Goal: Task Accomplishment & Management: Use online tool/utility

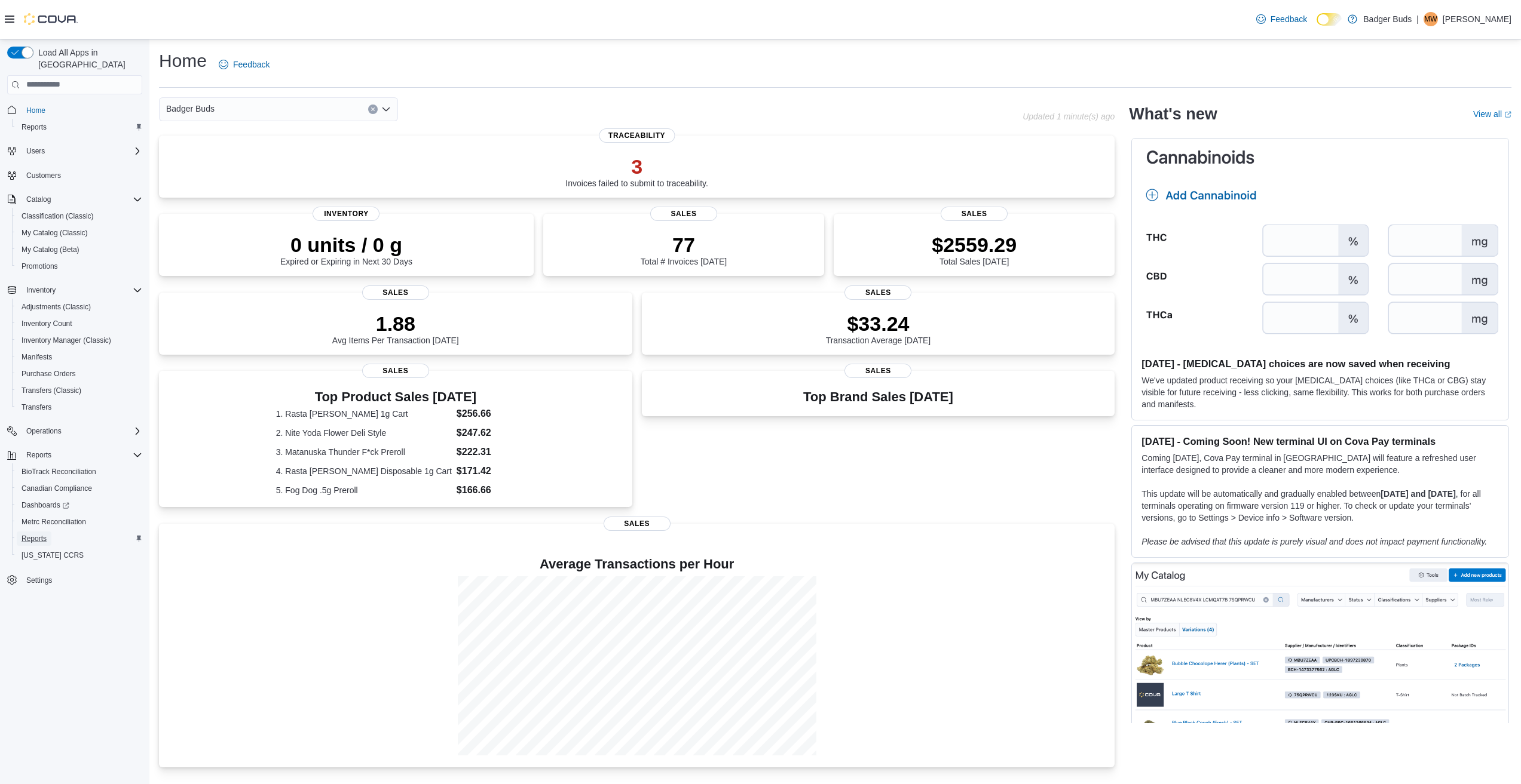
click at [31, 534] on span "Reports" at bounding box center [33, 539] width 25 height 10
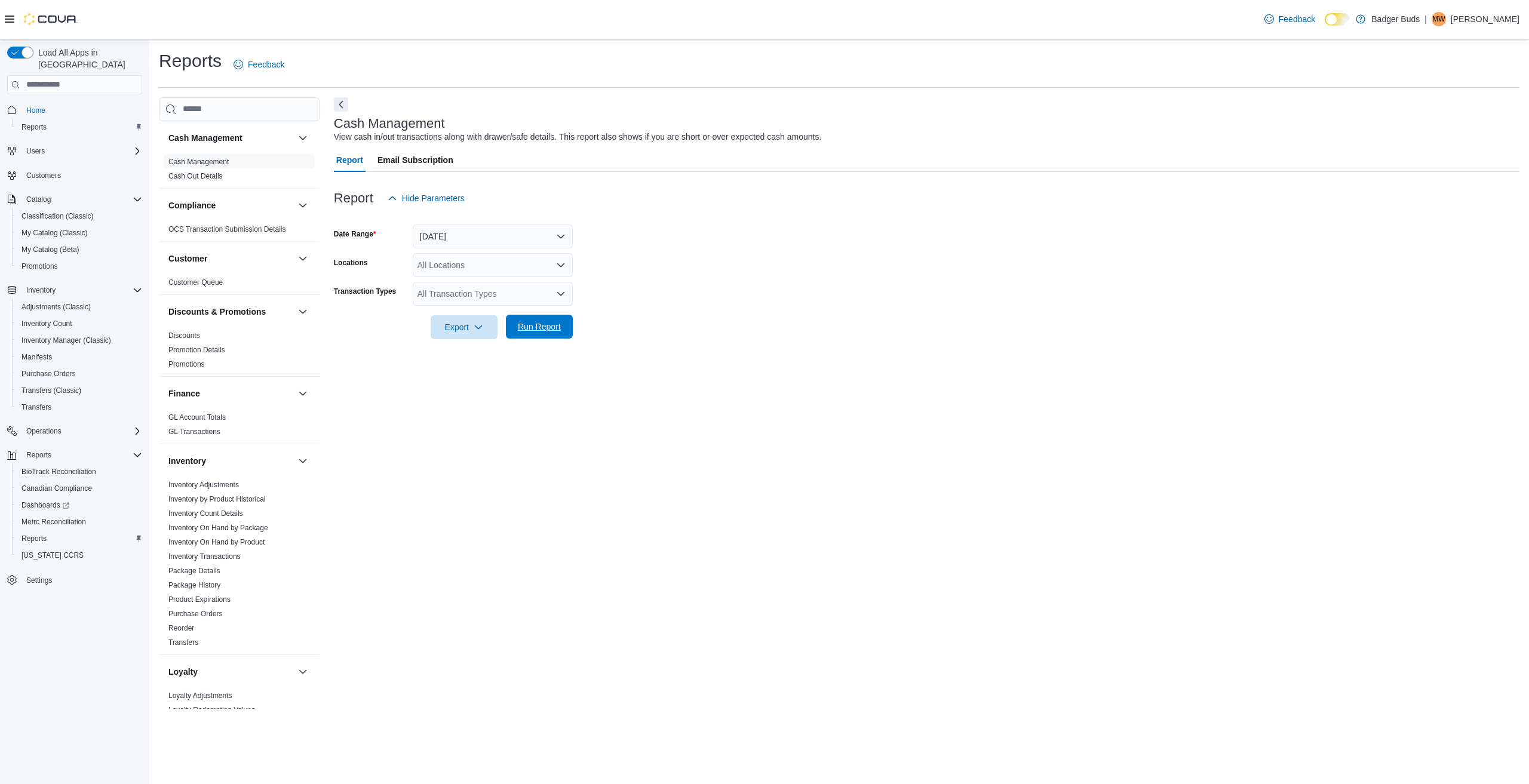
click at [528, 324] on span "Run Report" at bounding box center [539, 327] width 43 height 12
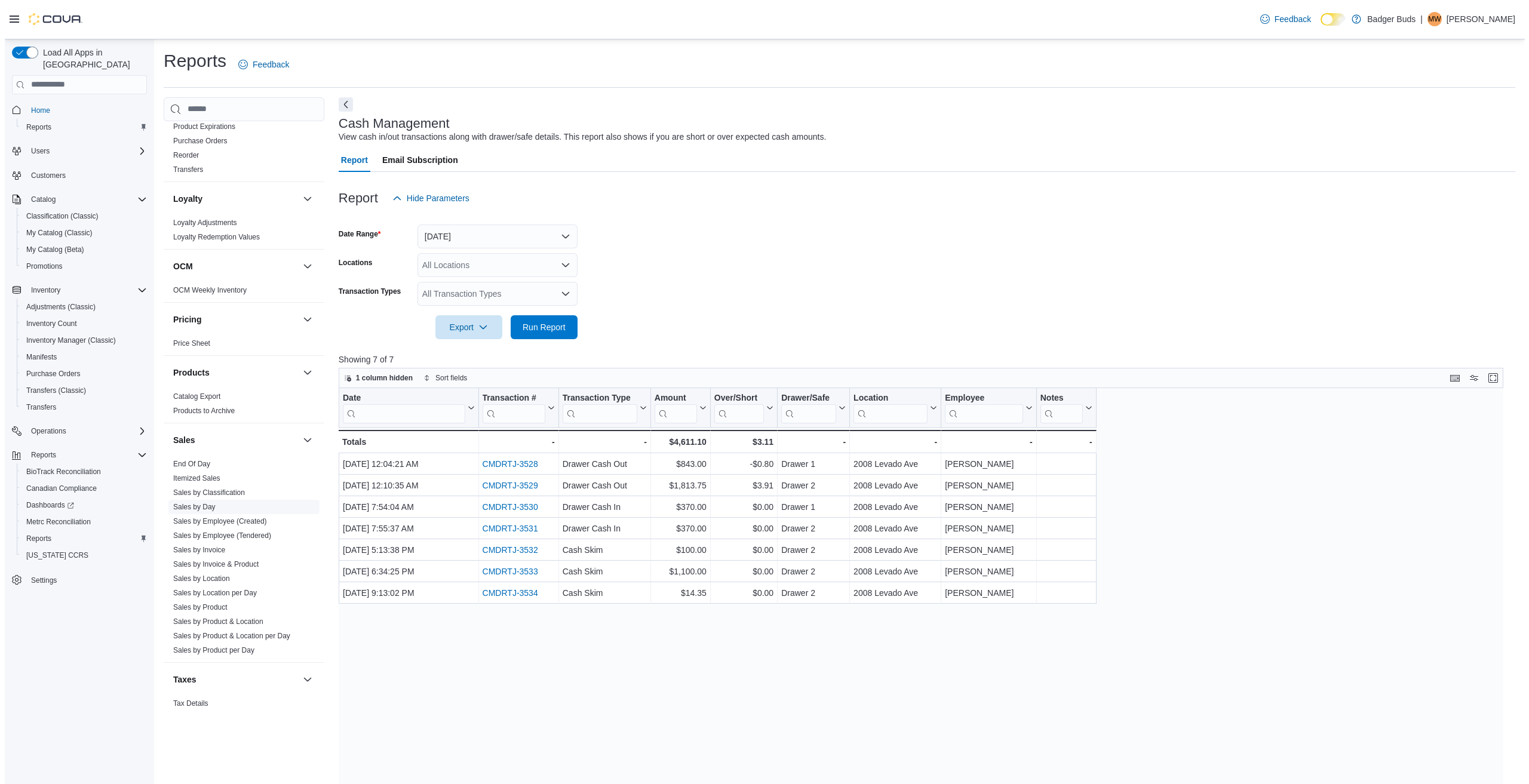
scroll to position [478, 0]
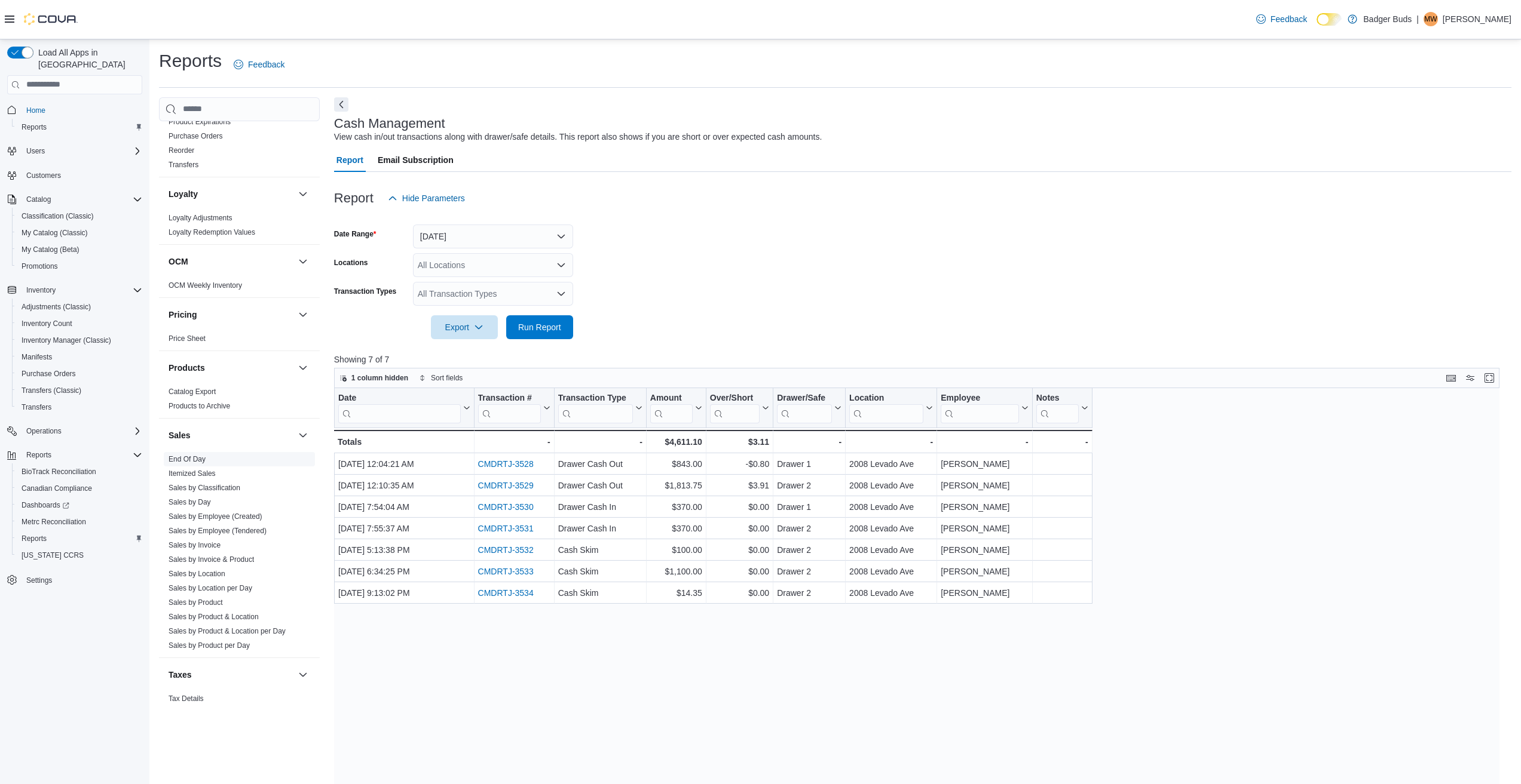
click at [191, 455] on link "End Of Day" at bounding box center [187, 459] width 37 height 8
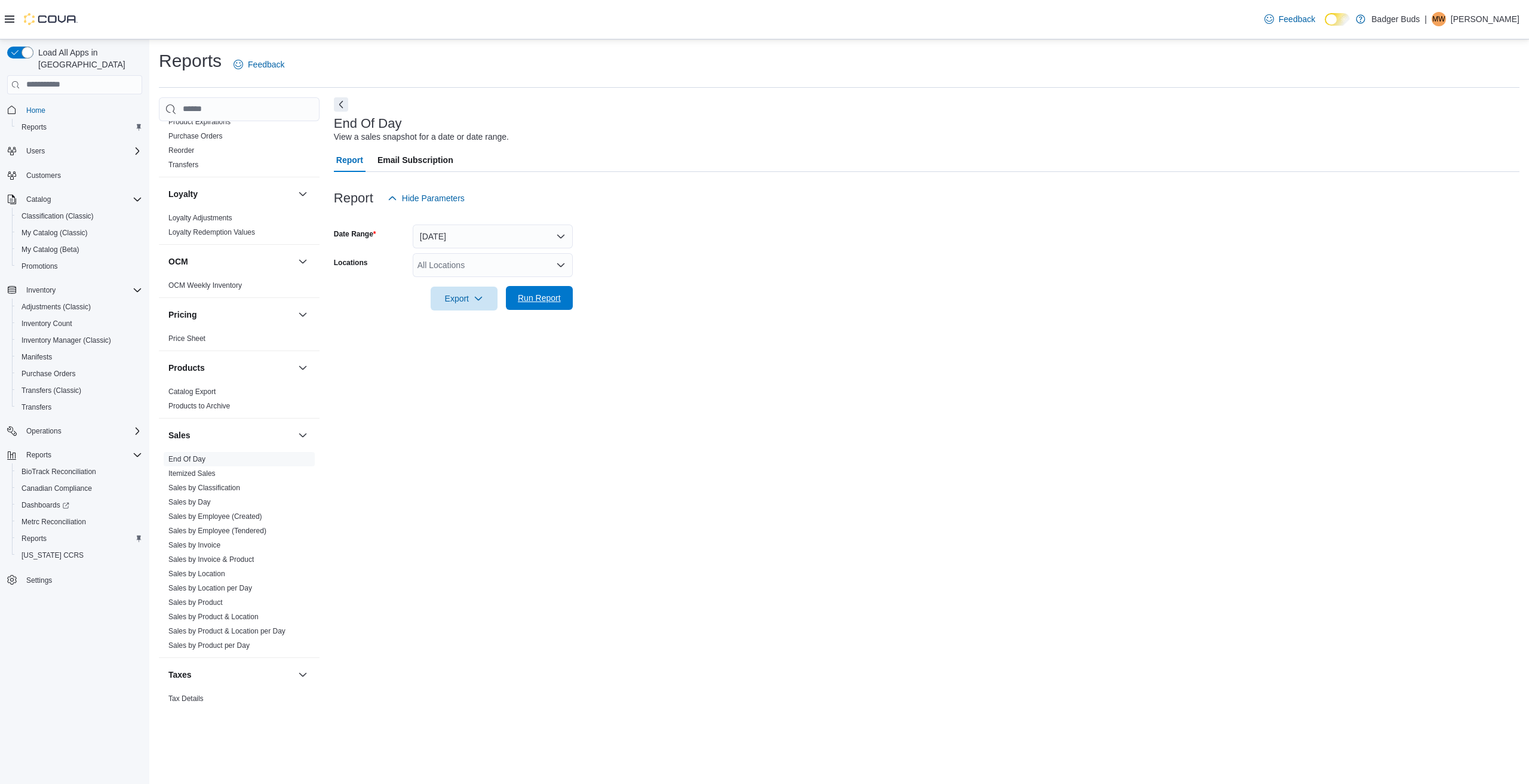
click at [538, 293] on span "Run Report" at bounding box center [539, 297] width 43 height 12
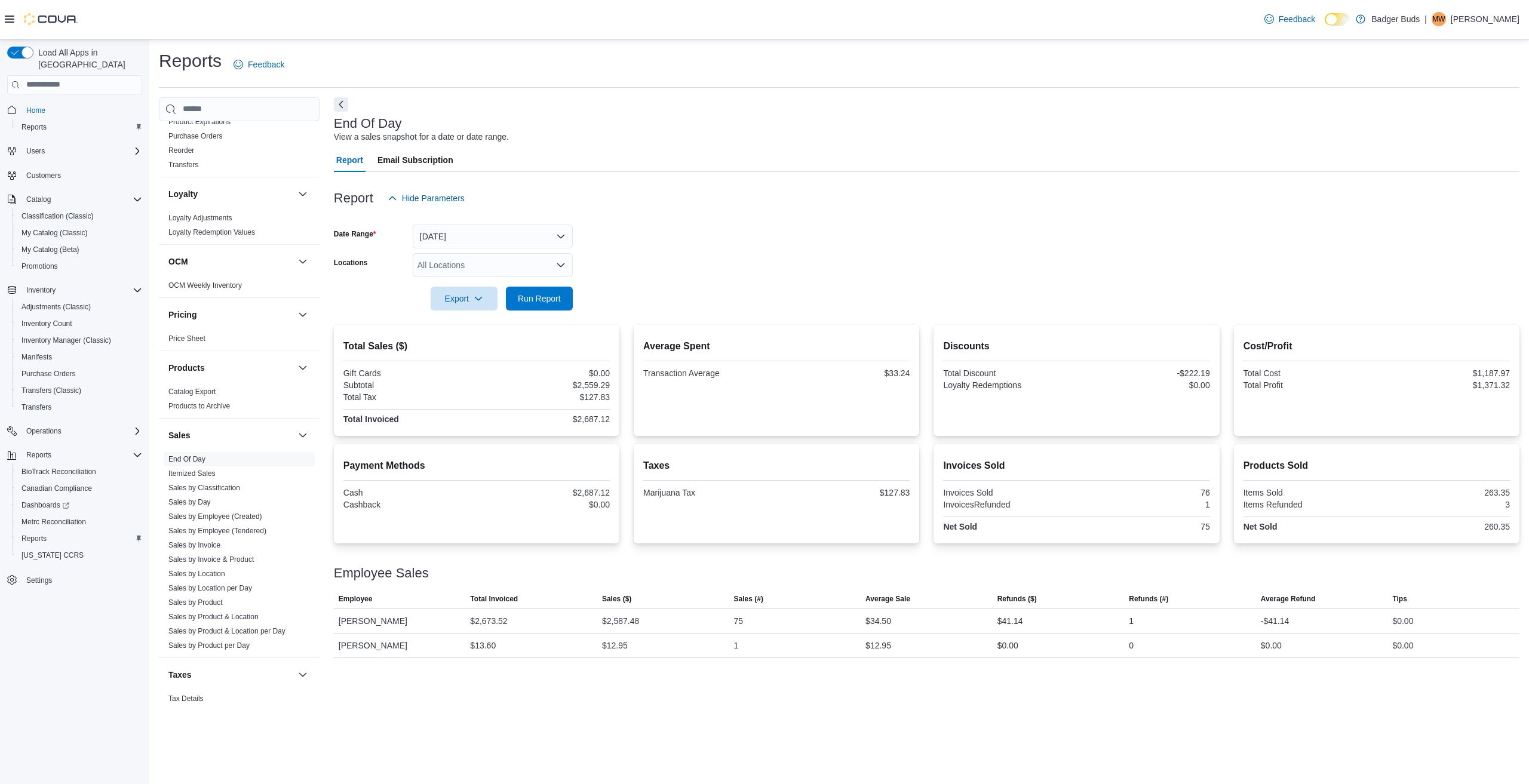
click at [1117, 313] on div at bounding box center [926, 318] width 1185 height 15
click at [547, 296] on span "Run Report" at bounding box center [539, 297] width 43 height 12
